Goal: Contribute content: Add original content to the website for others to see

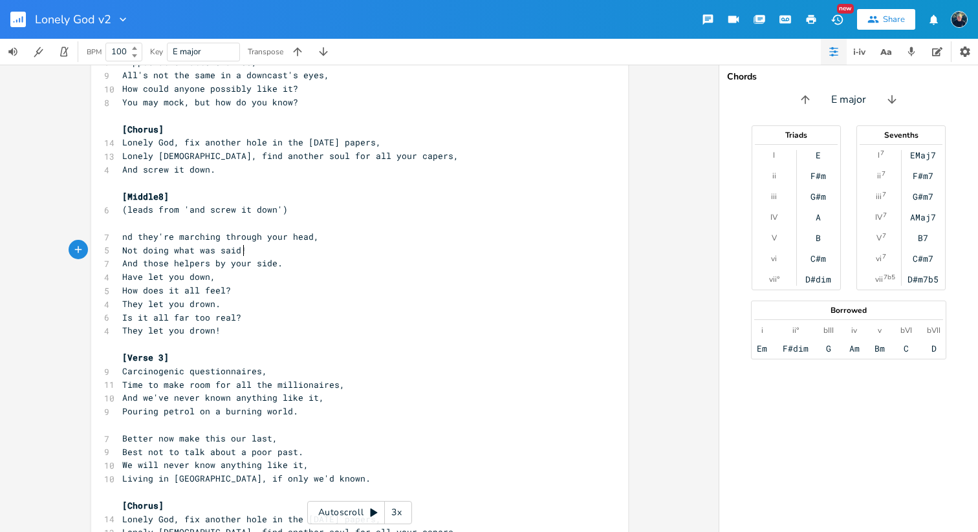
scroll to position [1203, 0]
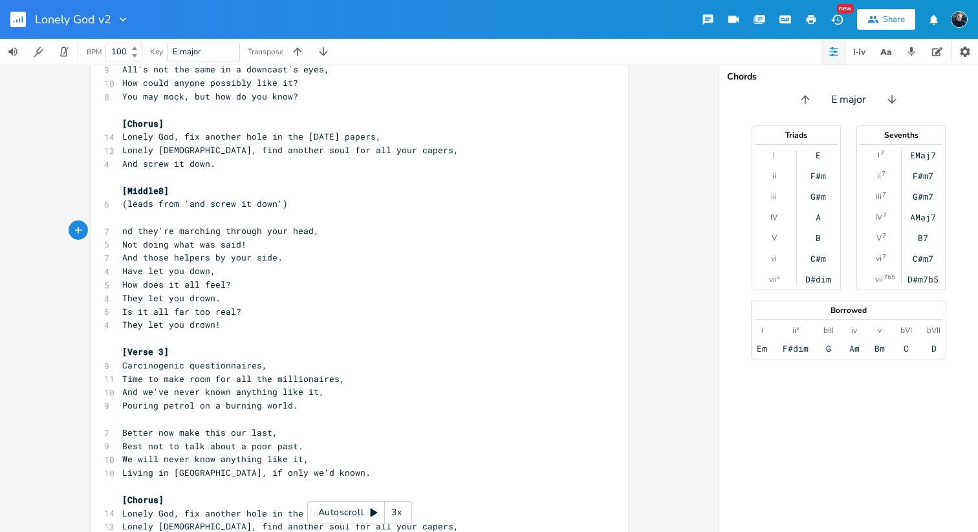
type textarea "A"
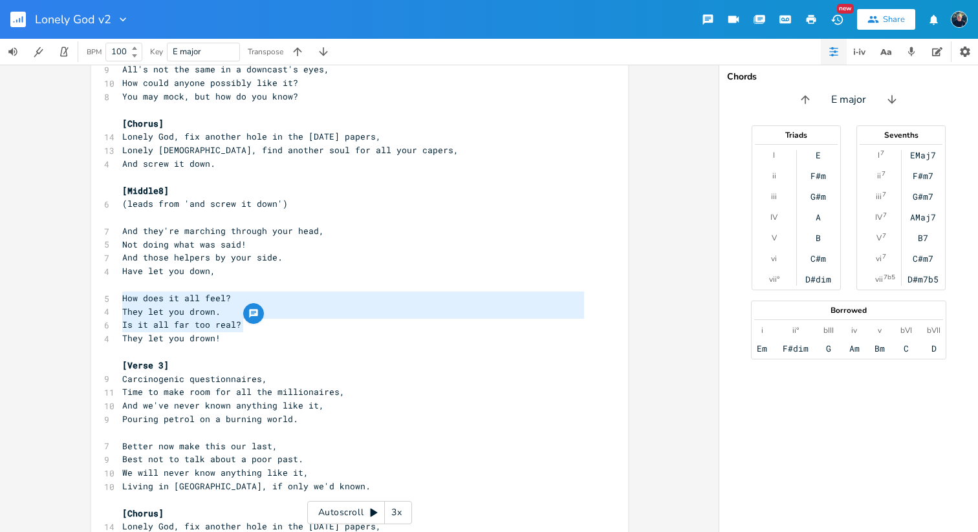
type textarea "How does it all feel? They let you drown. Is it all far too real?"
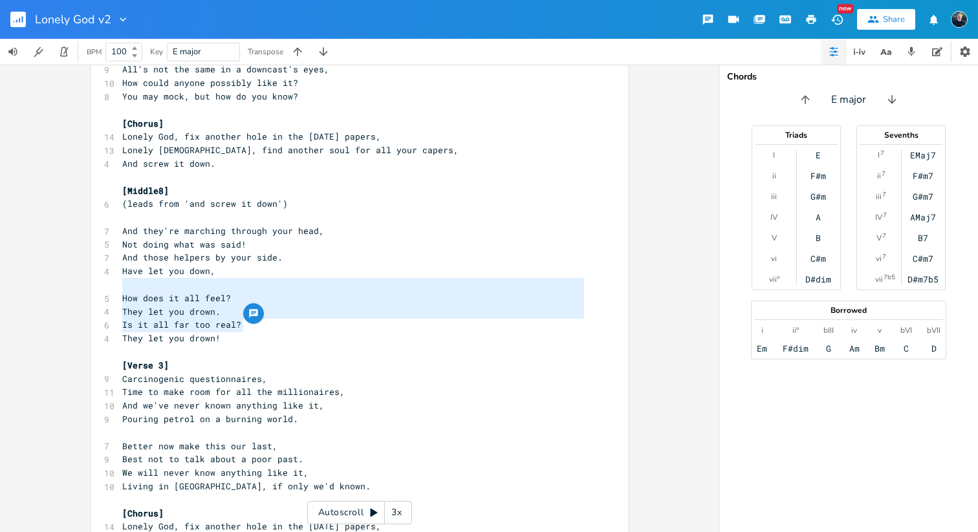
drag, startPoint x: 248, startPoint y: 323, endPoint x: 117, endPoint y: 291, distance: 134.4
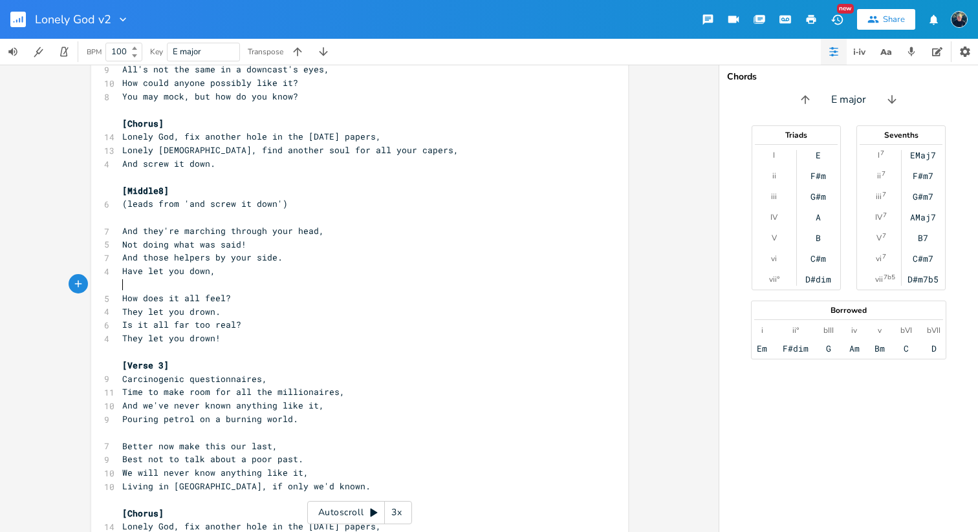
click at [120, 292] on pre "How does it all feel?" at bounding box center [353, 299] width 467 height 14
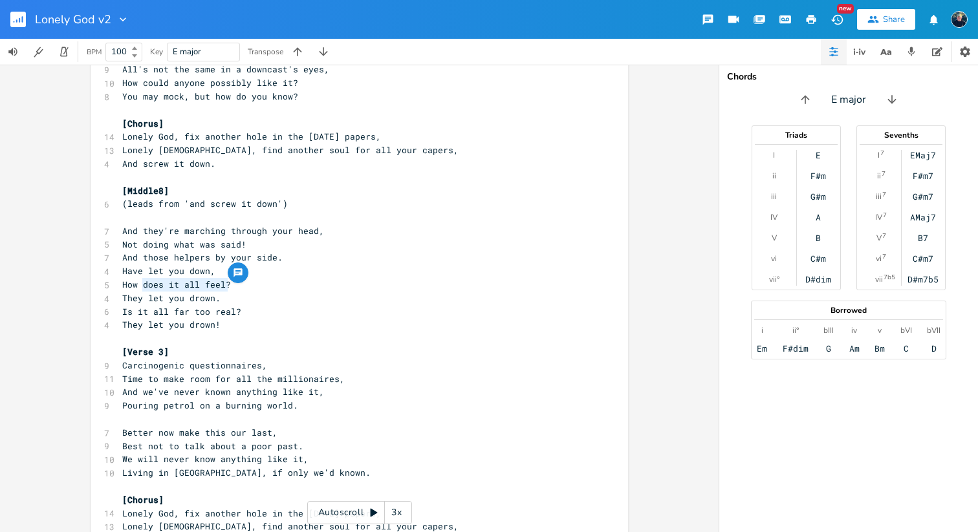
drag, startPoint x: 227, startPoint y: 286, endPoint x: 138, endPoint y: 287, distance: 89.2
click at [138, 287] on pre "How does it all feel?" at bounding box center [353, 285] width 467 height 14
type textarea "all become"
type textarea "s too real,"
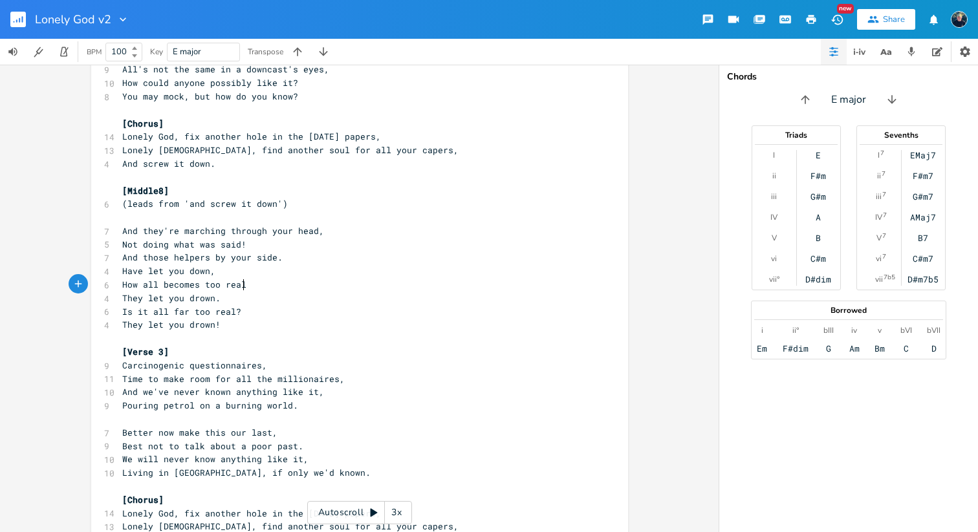
scroll to position [0, 37]
type textarea "I"
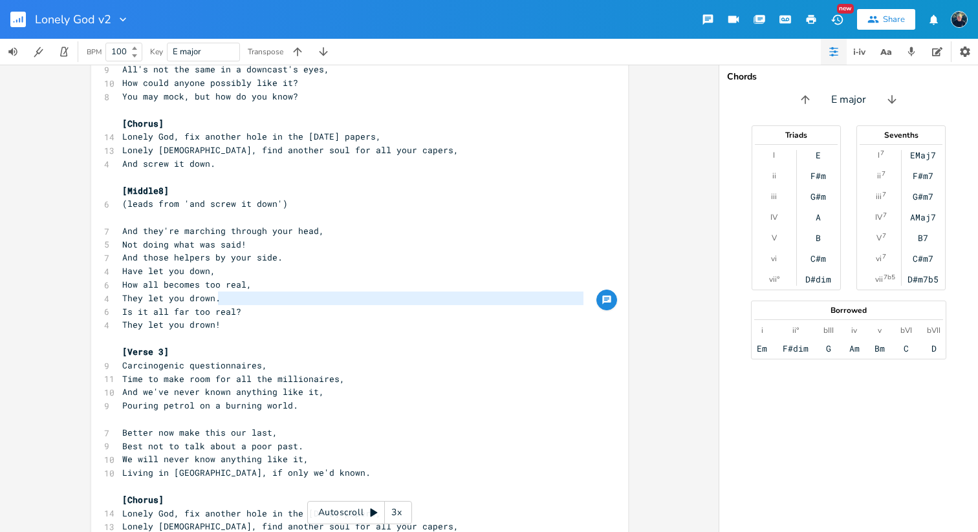
type textarea "They let you drown."
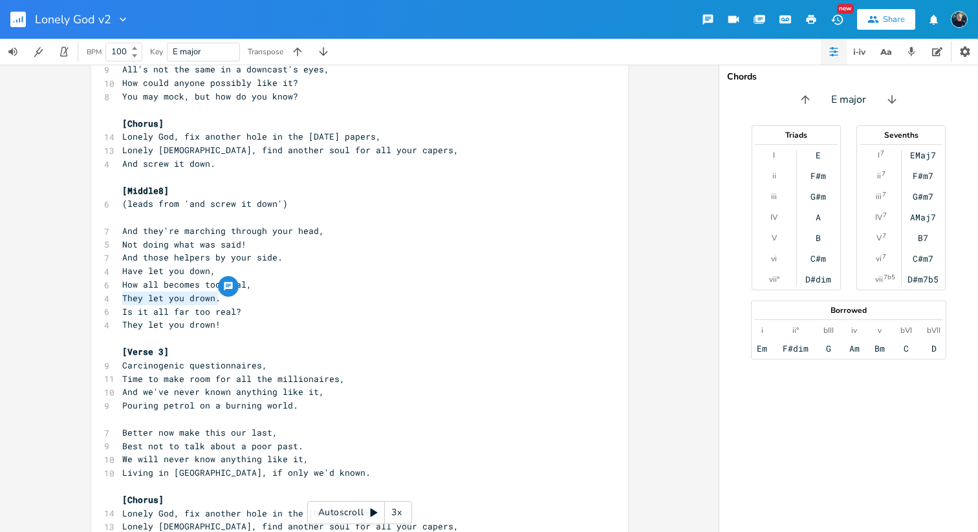
drag, startPoint x: 220, startPoint y: 299, endPoint x: 115, endPoint y: 304, distance: 104.8
click at [120, 304] on pre "They let you drown." at bounding box center [353, 299] width 467 height 14
click at [252, 311] on pre "Is it all far too real?" at bounding box center [353, 312] width 467 height 14
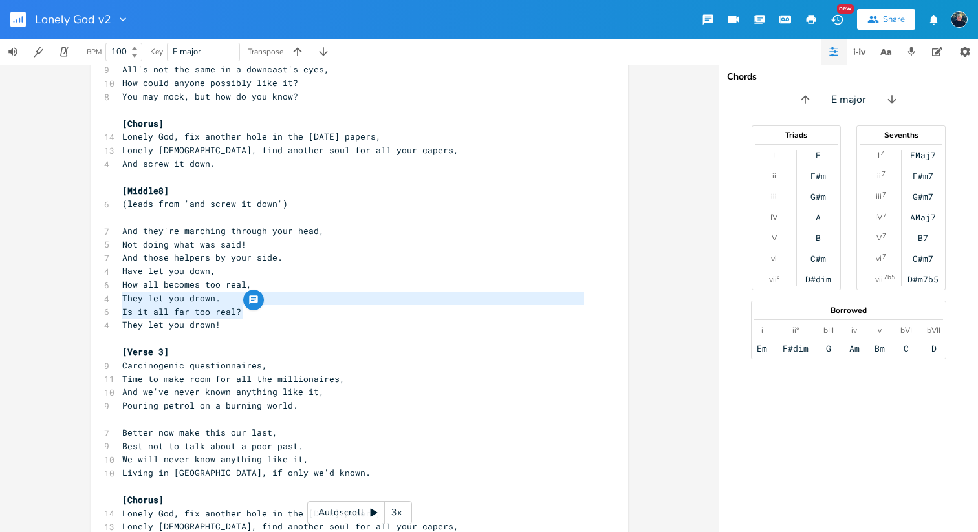
drag, startPoint x: 246, startPoint y: 314, endPoint x: 118, endPoint y: 301, distance: 128.0
type textarea "They let you drown. Is it all far too real?"
click at [179, 308] on span "Is it all far too real?" at bounding box center [181, 312] width 119 height 12
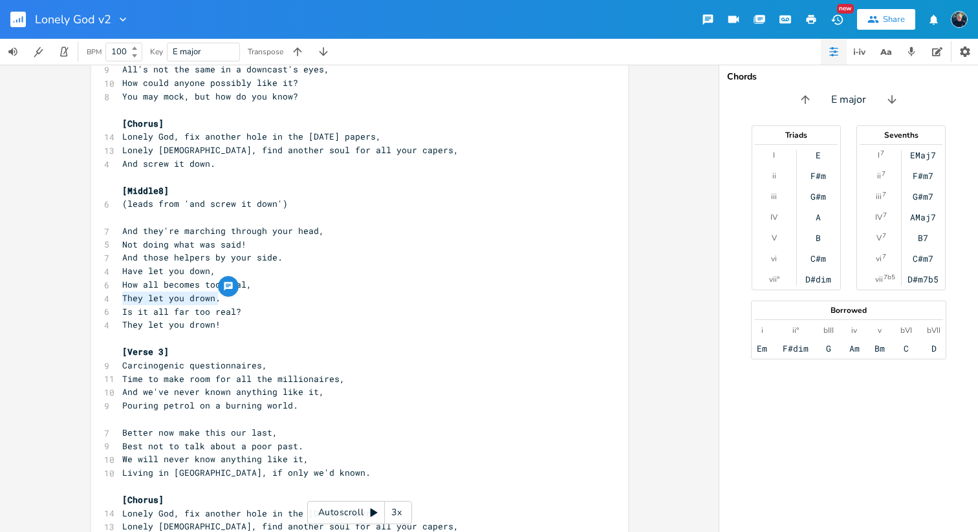
drag, startPoint x: 218, startPoint y: 299, endPoint x: 118, endPoint y: 297, distance: 99.6
click at [120, 297] on pre "They let you drown." at bounding box center [353, 299] width 467 height 14
type textarea "Do they hurt, do they feel?"
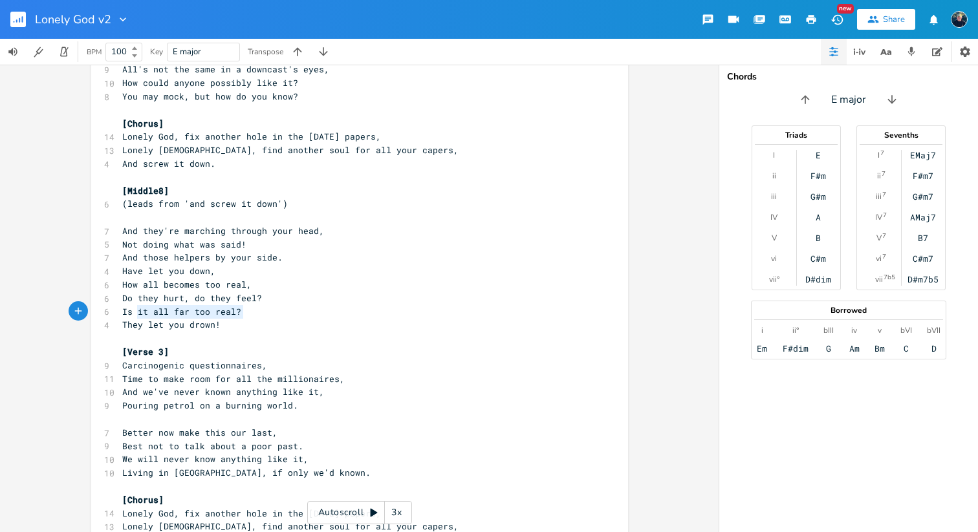
type textarea "Is it all far too real?"
drag, startPoint x: 251, startPoint y: 312, endPoint x: 113, endPoint y: 306, distance: 138.5
click at [240, 330] on pre "They let you drown!" at bounding box center [353, 325] width 467 height 14
drag, startPoint x: 244, startPoint y: 310, endPoint x: 101, endPoint y: 311, distance: 143.5
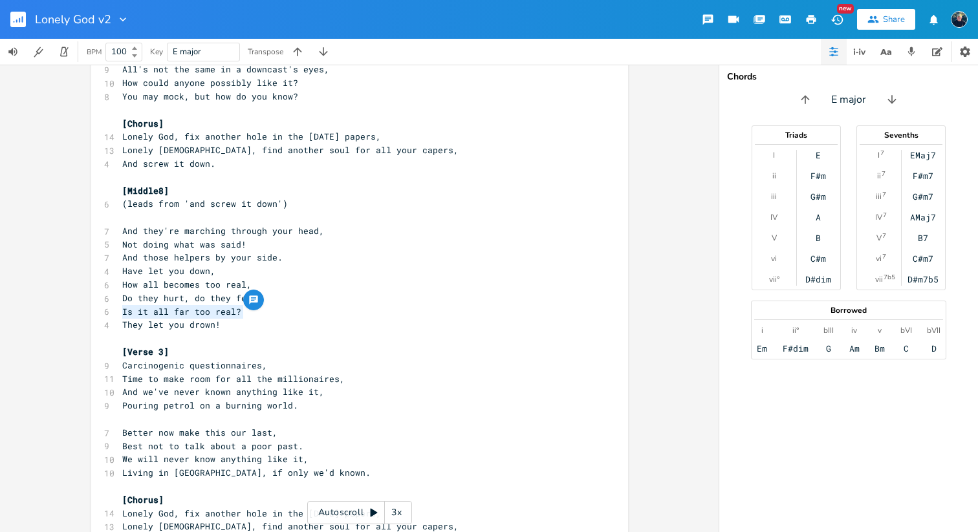
click at [120, 311] on div "6 Is it all far too real?" at bounding box center [353, 312] width 467 height 14
type textarea "xxx"
click at [277, 308] on pre "xxx" at bounding box center [353, 312] width 467 height 14
